Goal: Information Seeking & Learning: Check status

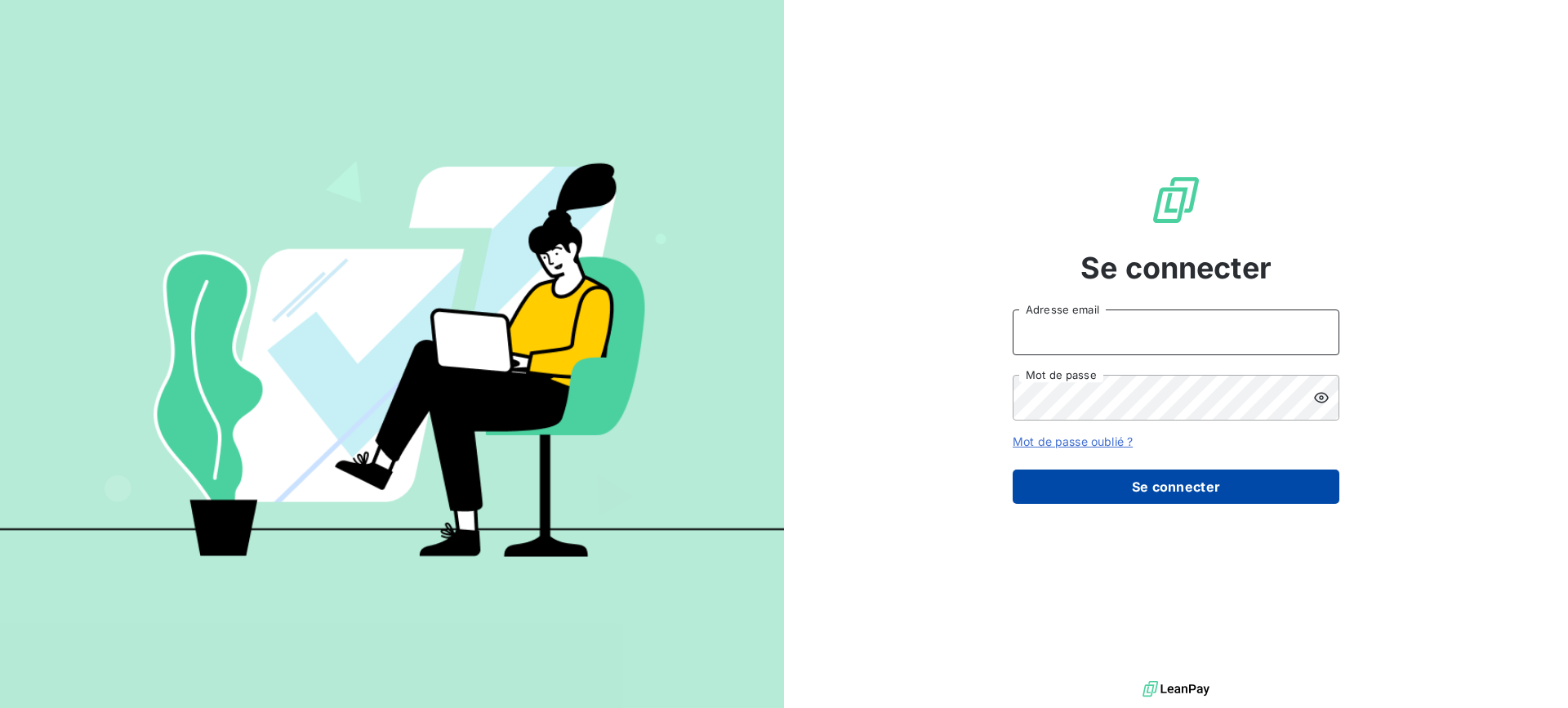
type input "[EMAIL_ADDRESS][DOMAIN_NAME]"
click at [1207, 493] on button "Se connecter" at bounding box center [1175, 487] width 327 height 35
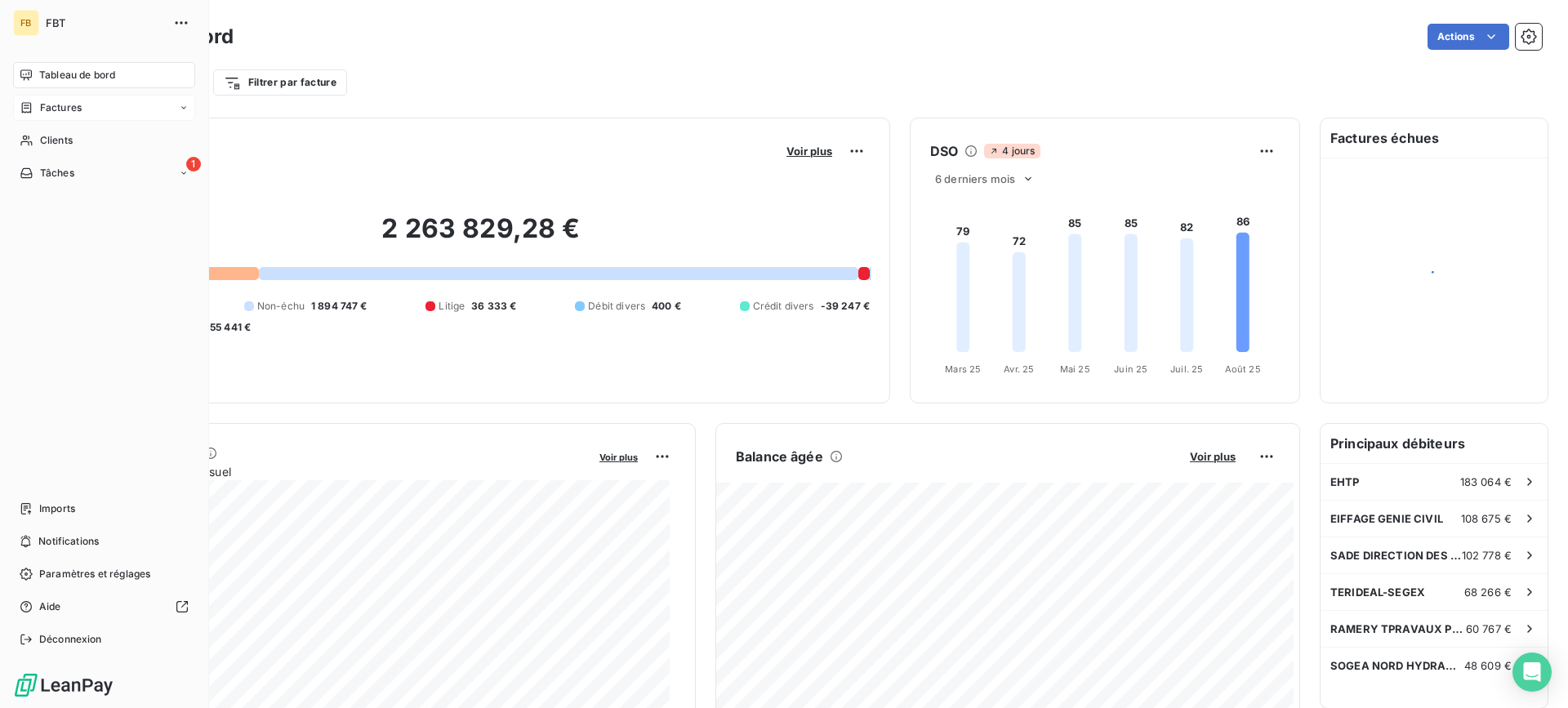
click at [37, 103] on div "Factures" at bounding box center [50, 107] width 62 height 15
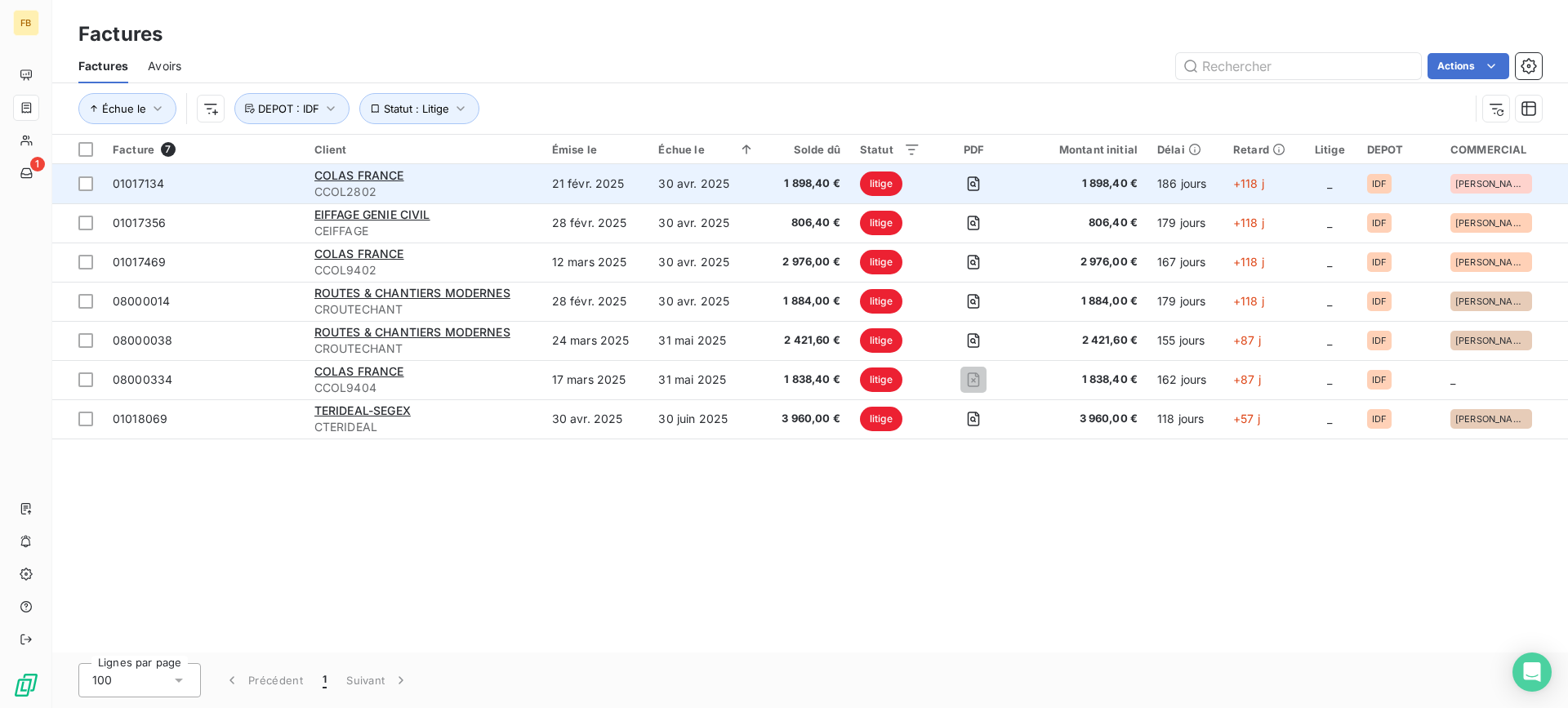
click at [504, 193] on span "CCOL2802" at bounding box center [423, 192] width 218 height 16
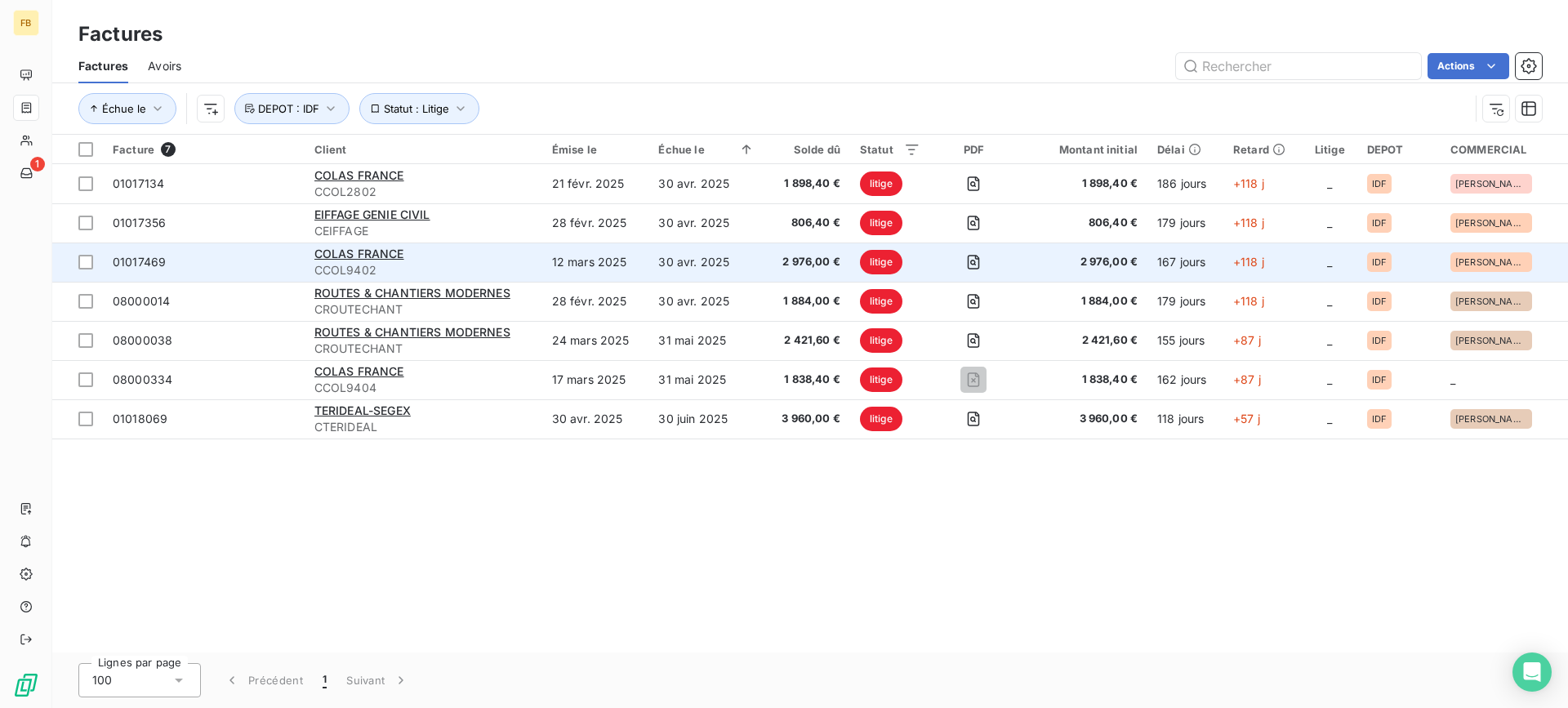
click at [587, 258] on td "12 mars 2025" at bounding box center [596, 262] width 107 height 39
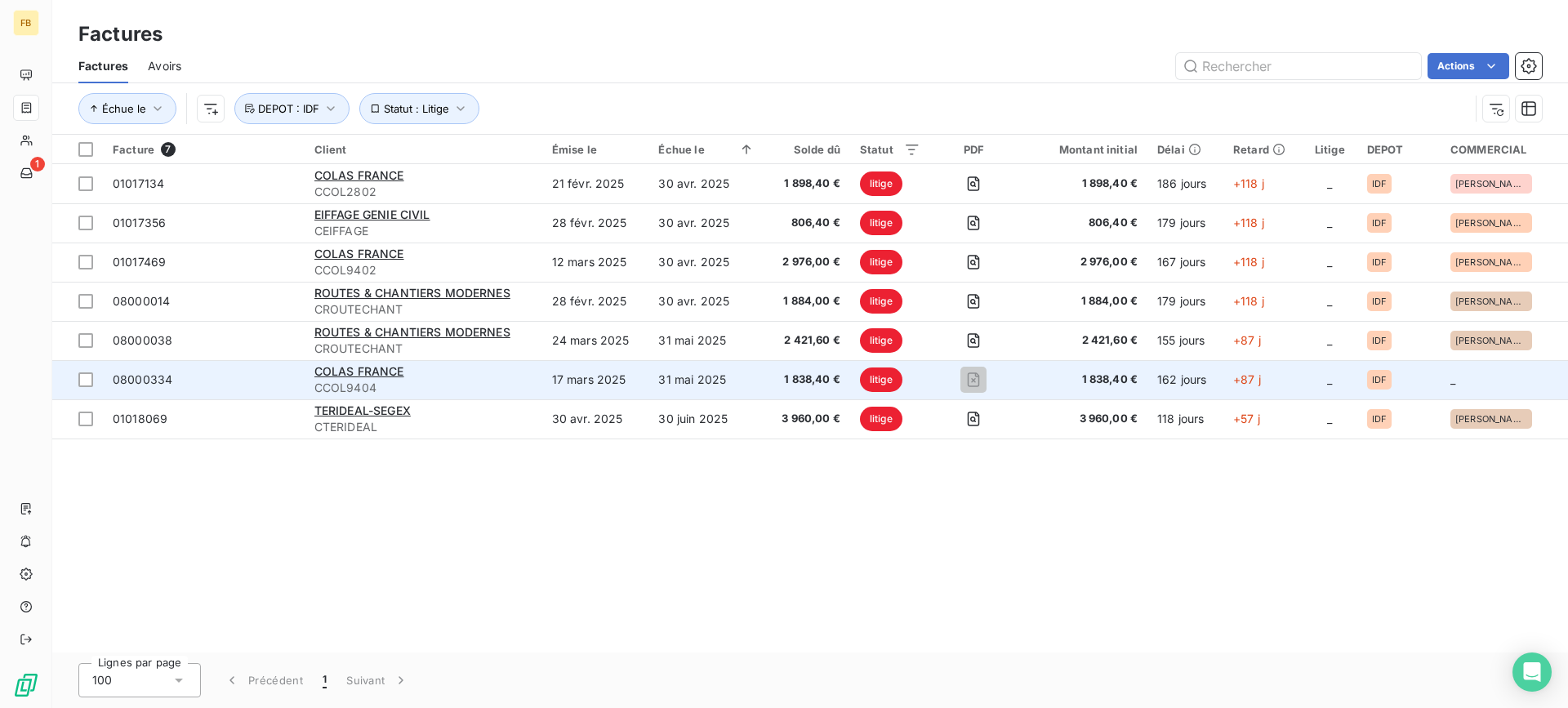
click at [638, 375] on td "17 mars 2025" at bounding box center [596, 380] width 107 height 39
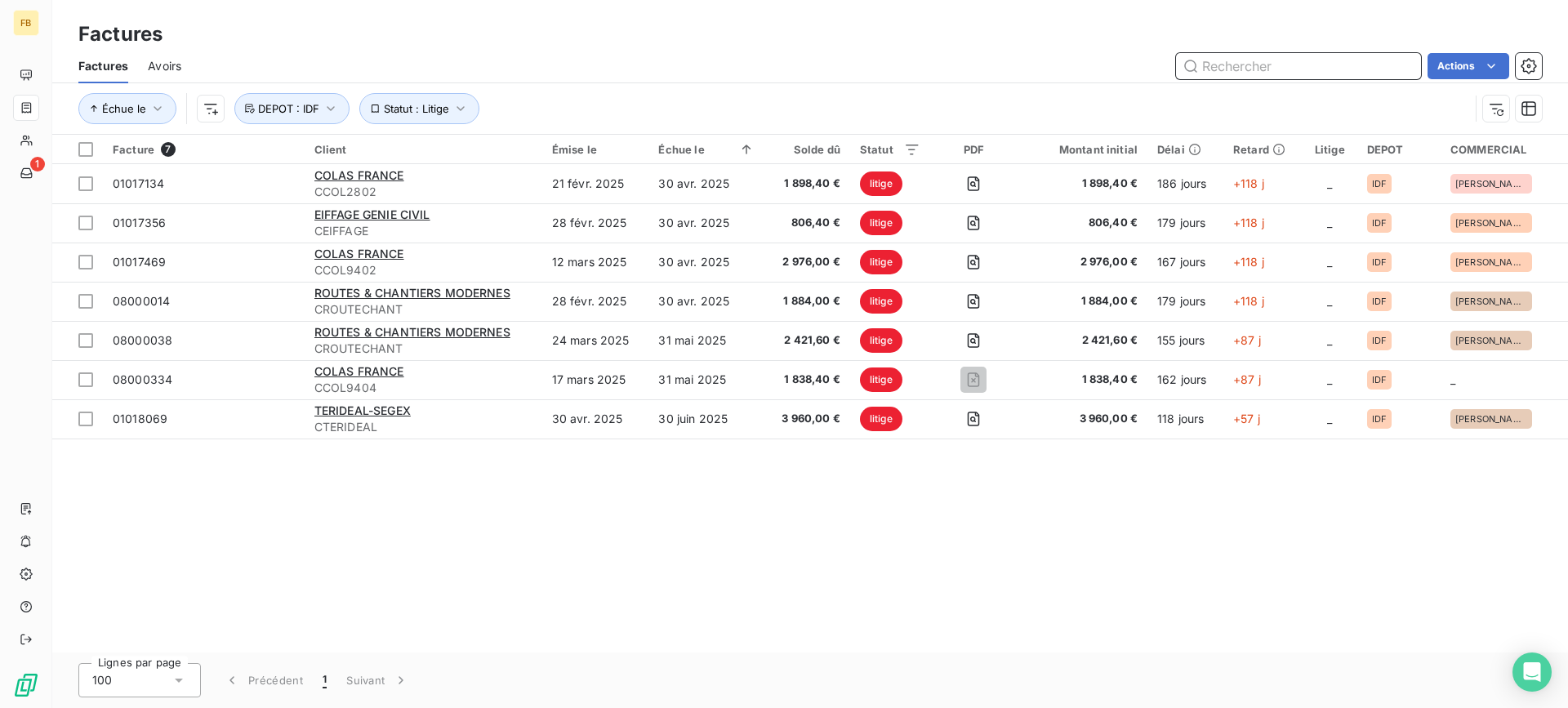
click at [1241, 69] on input "text" at bounding box center [1298, 66] width 245 height 27
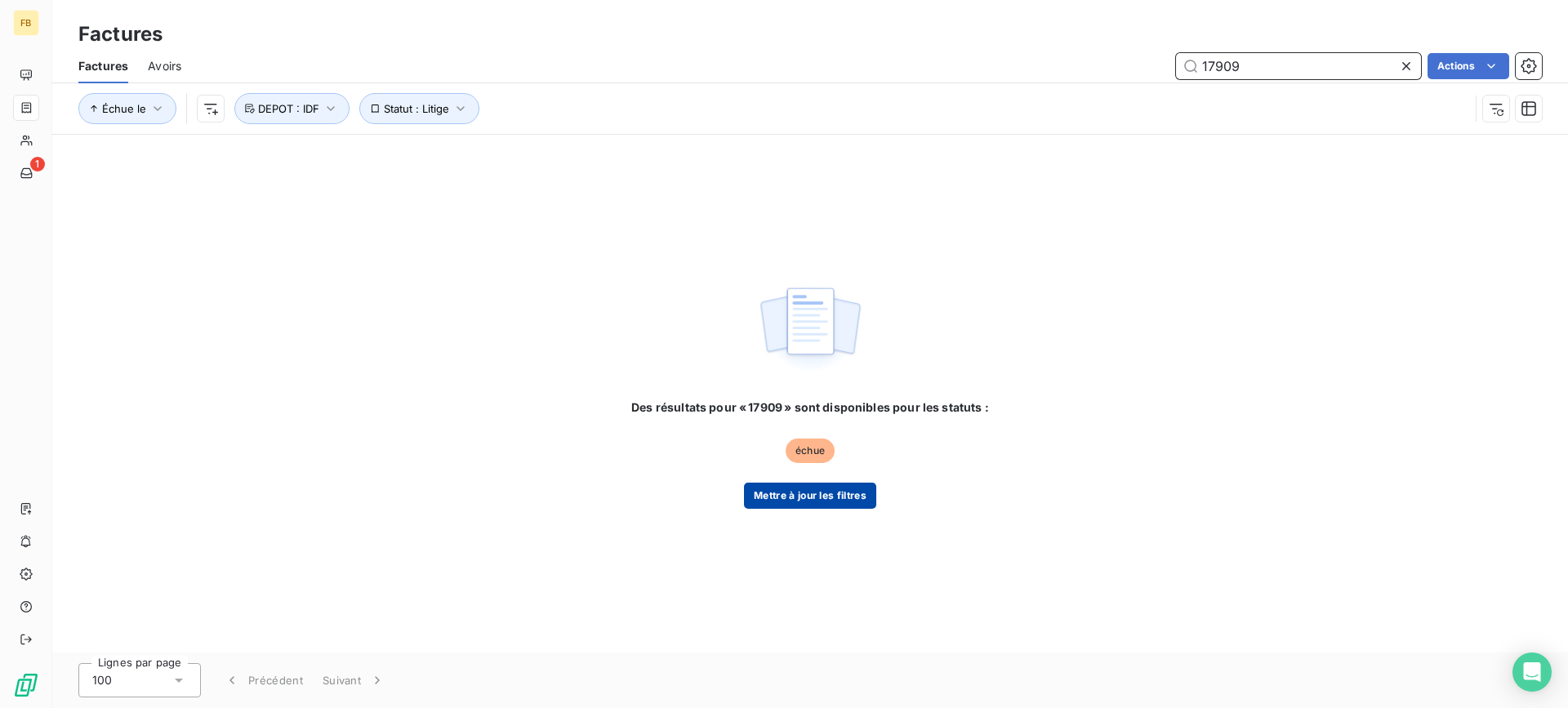
type input "17909"
click at [826, 482] on button "Mettre à jour les filtres" at bounding box center [810, 496] width 132 height 27
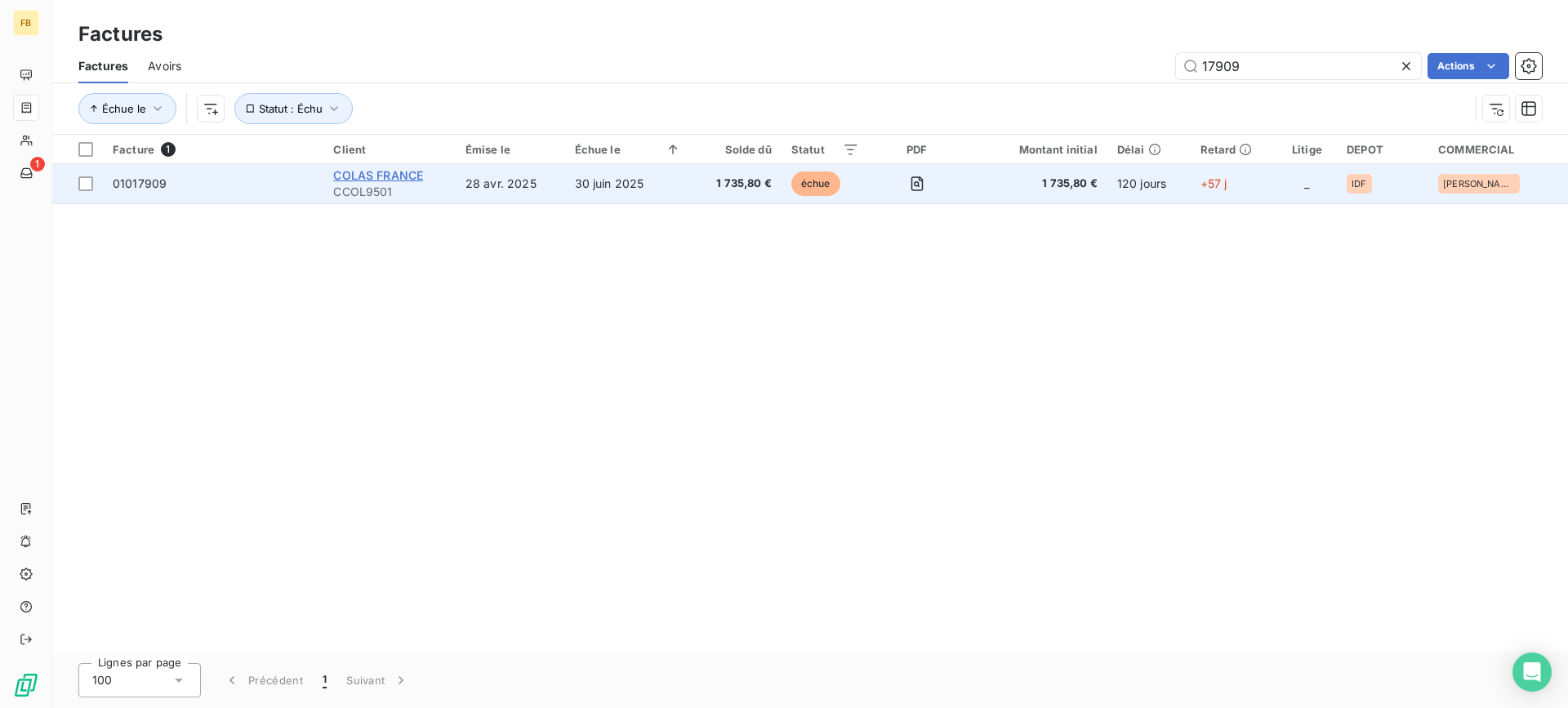
click at [398, 174] on span "COLAS FRANCE" at bounding box center [377, 175] width 89 height 14
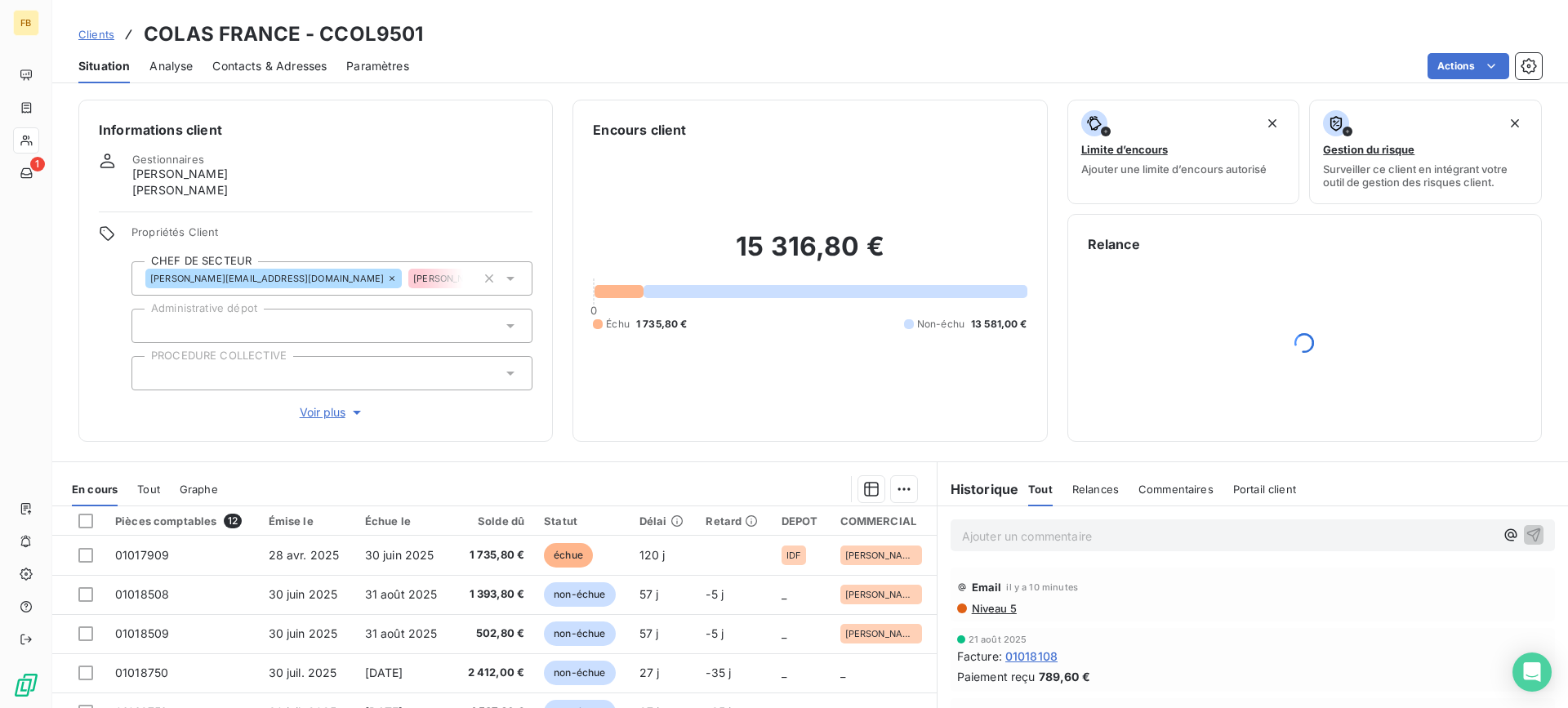
scroll to position [81, 0]
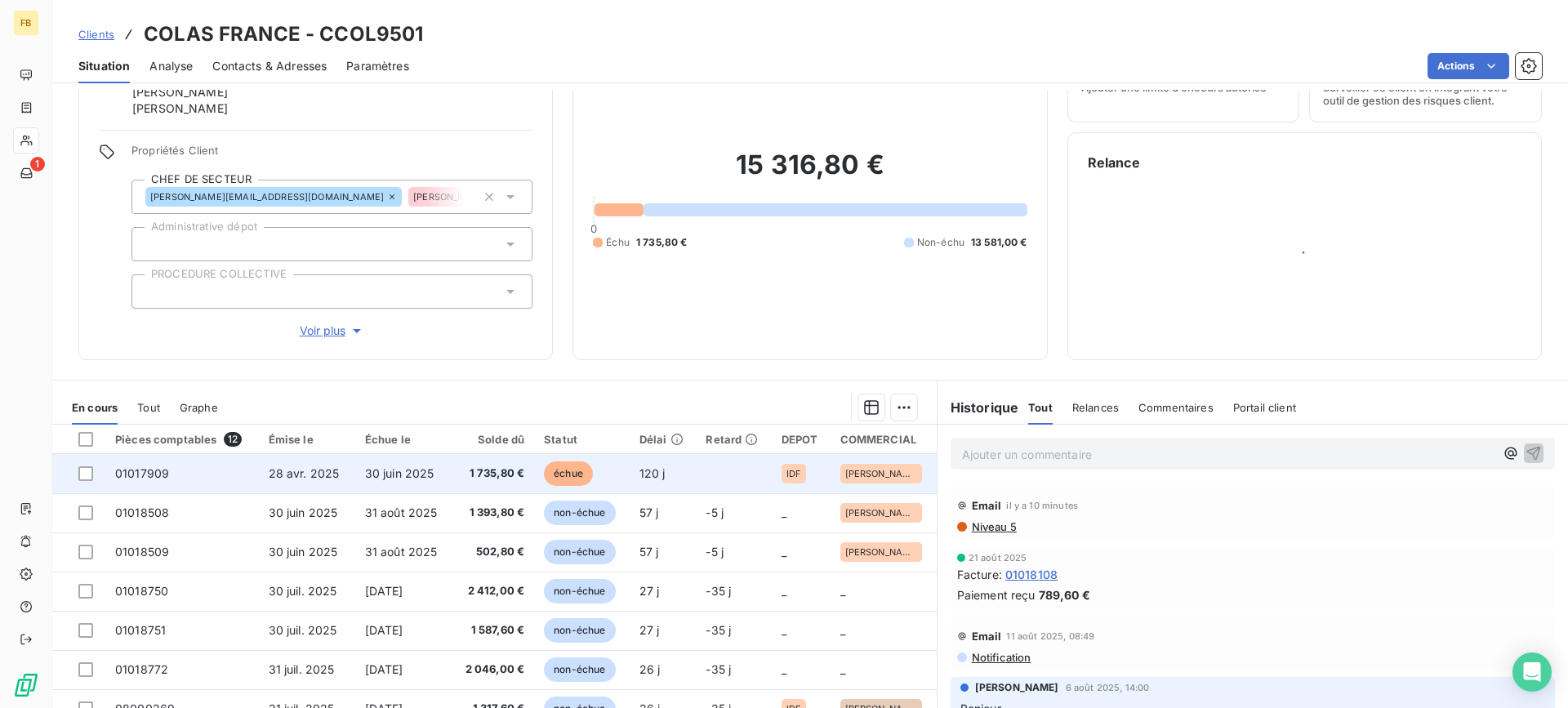
click at [322, 476] on span "28 avr. 2025" at bounding box center [304, 473] width 71 height 14
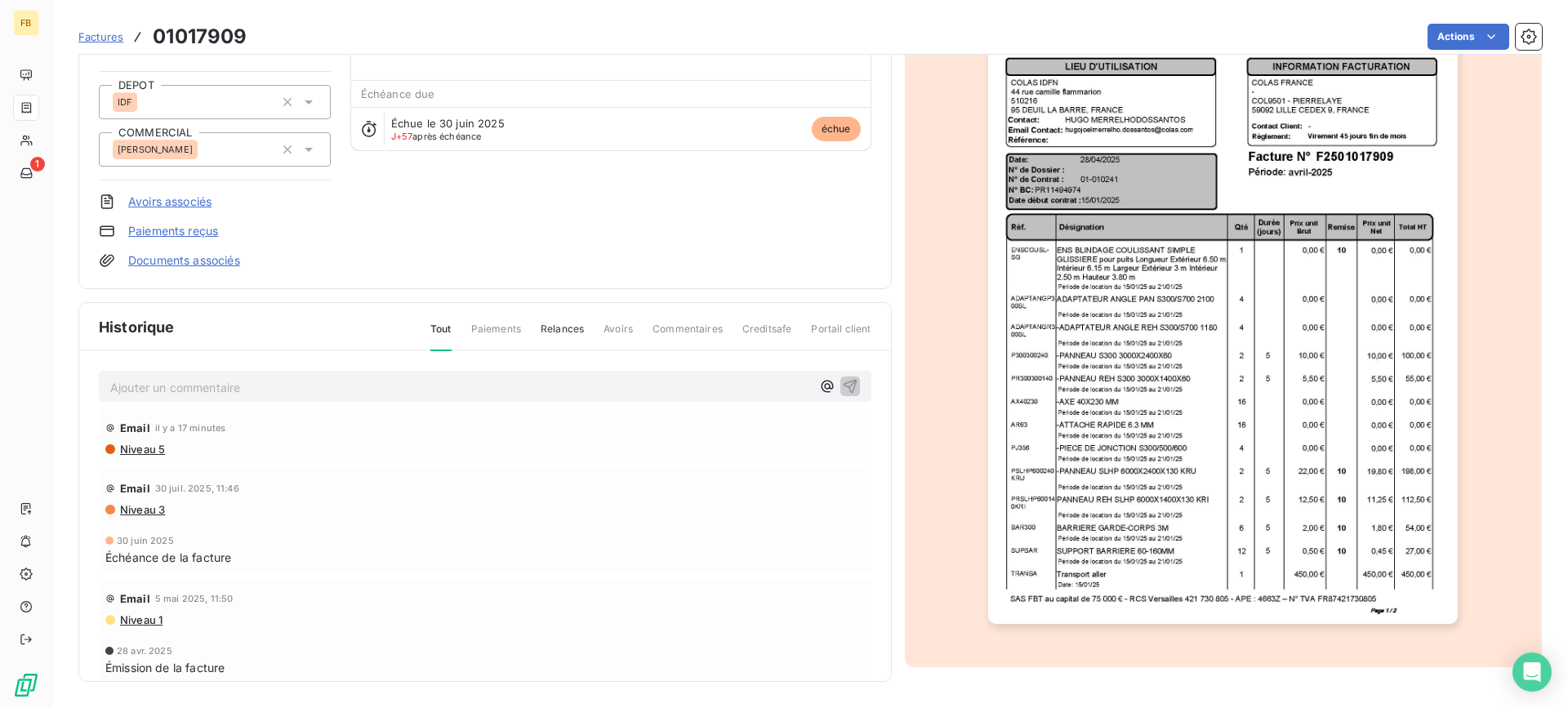
click at [566, 273] on div "COLAS FRANCE CCOL9501 Montant initial 1 735,80 € Émise le [DATE] DEPOT IDF COMM…" at bounding box center [485, 103] width 813 height 373
